Goal: Obtain resource: Obtain resource

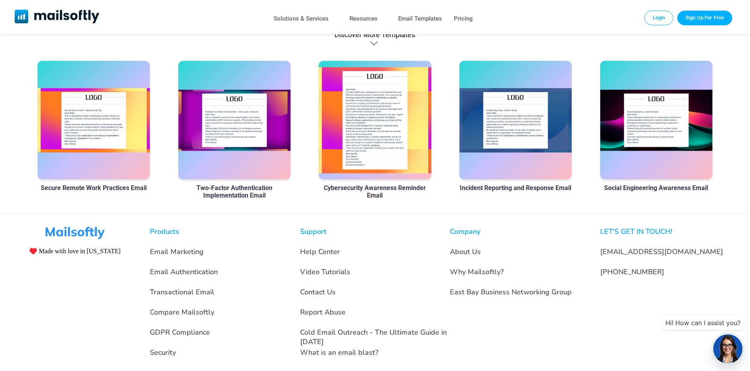
scroll to position [553, 0]
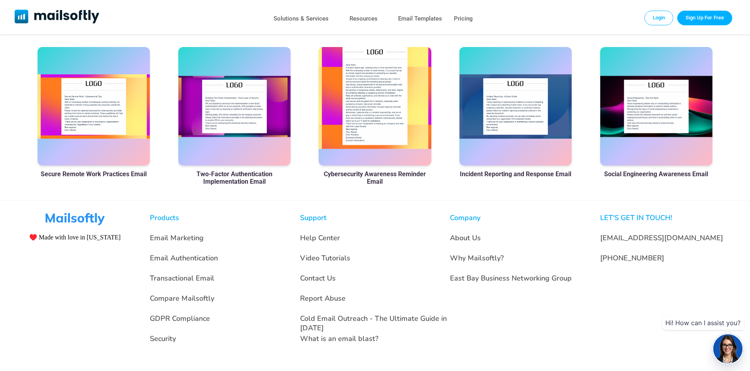
click at [381, 135] on div at bounding box center [375, 106] width 113 height 119
